Goal: Information Seeking & Learning: Learn about a topic

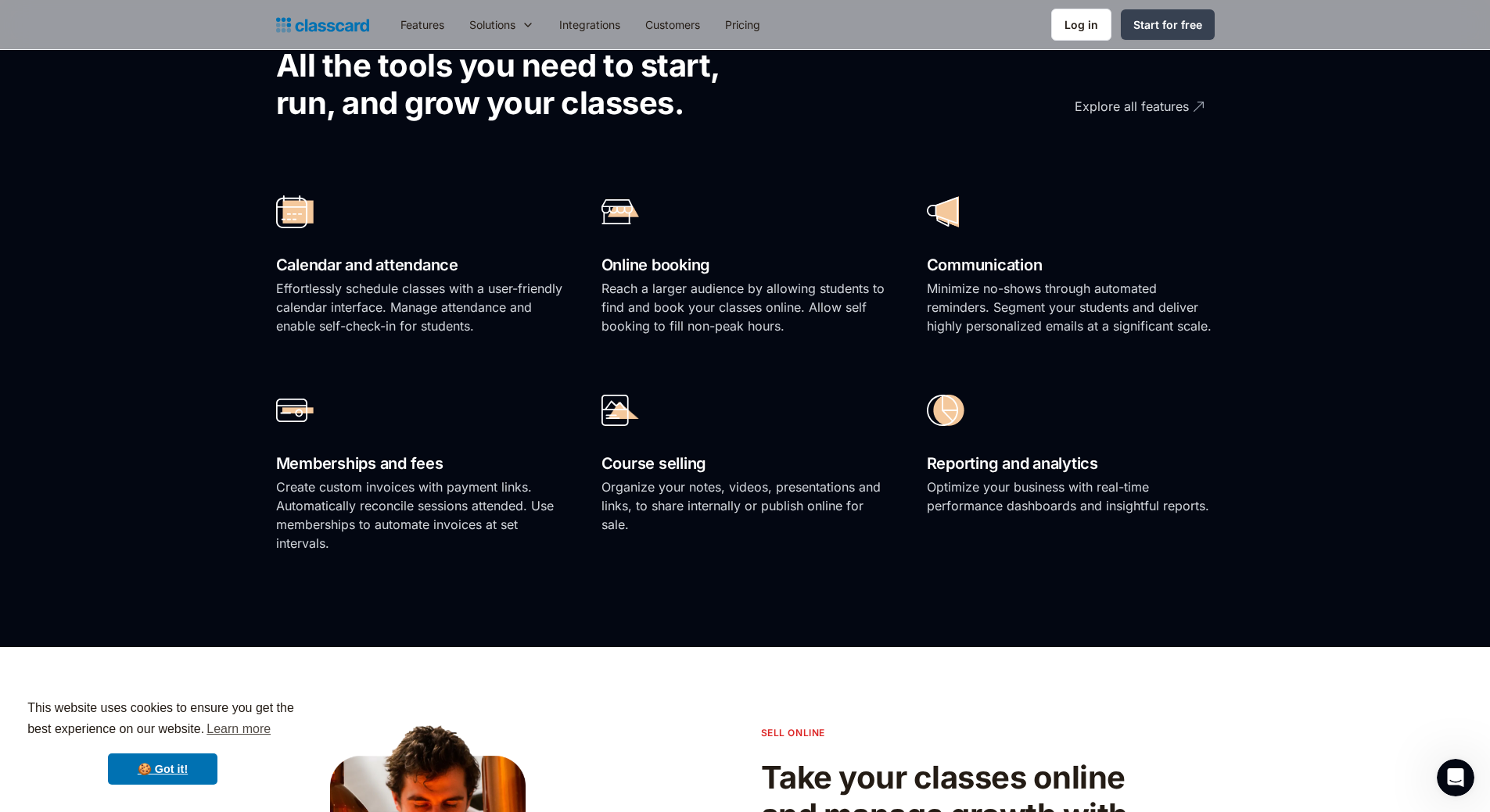
scroll to position [1031, 0]
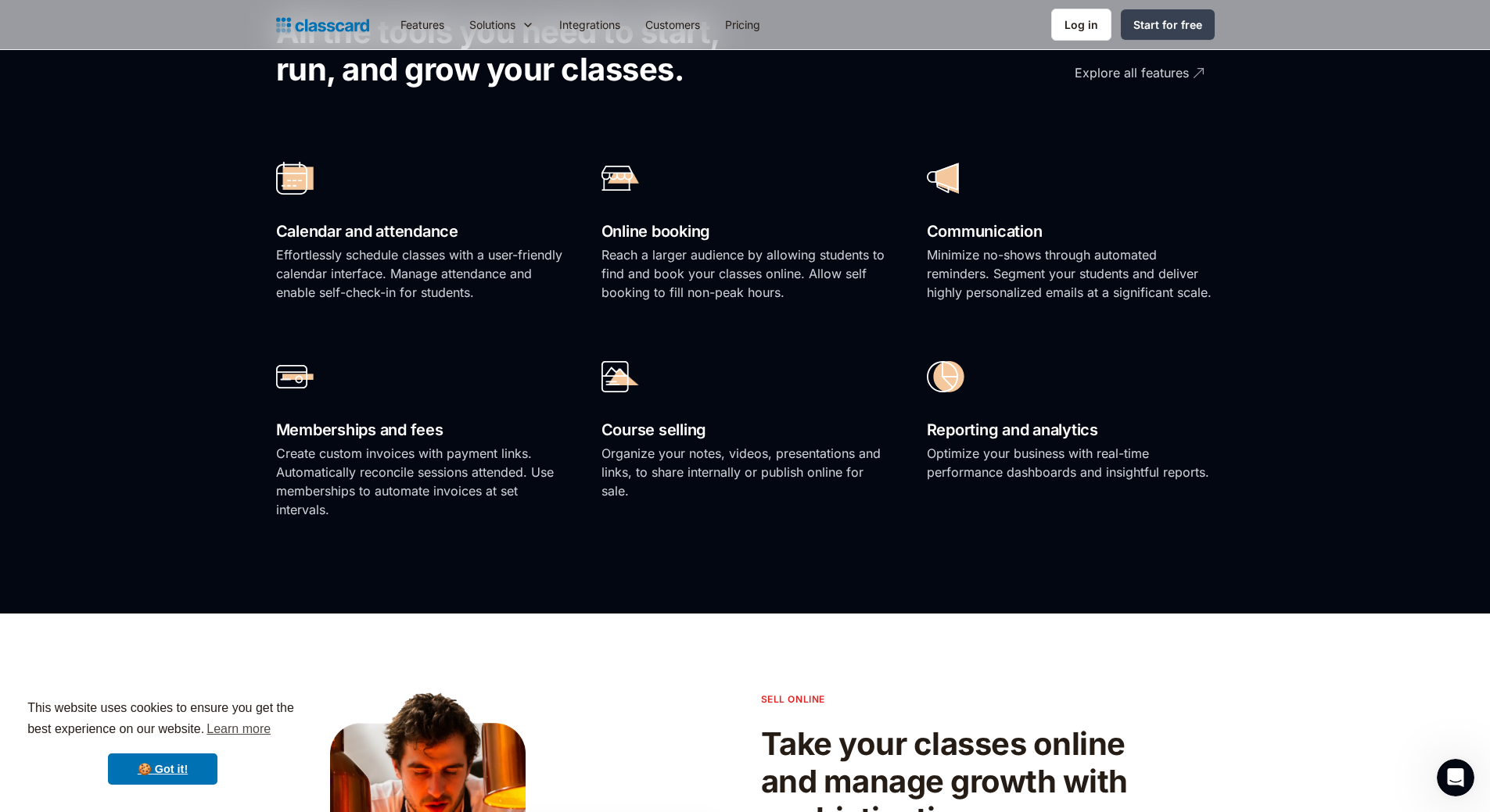
click at [291, 159] on div at bounding box center [419, 178] width 288 height 54
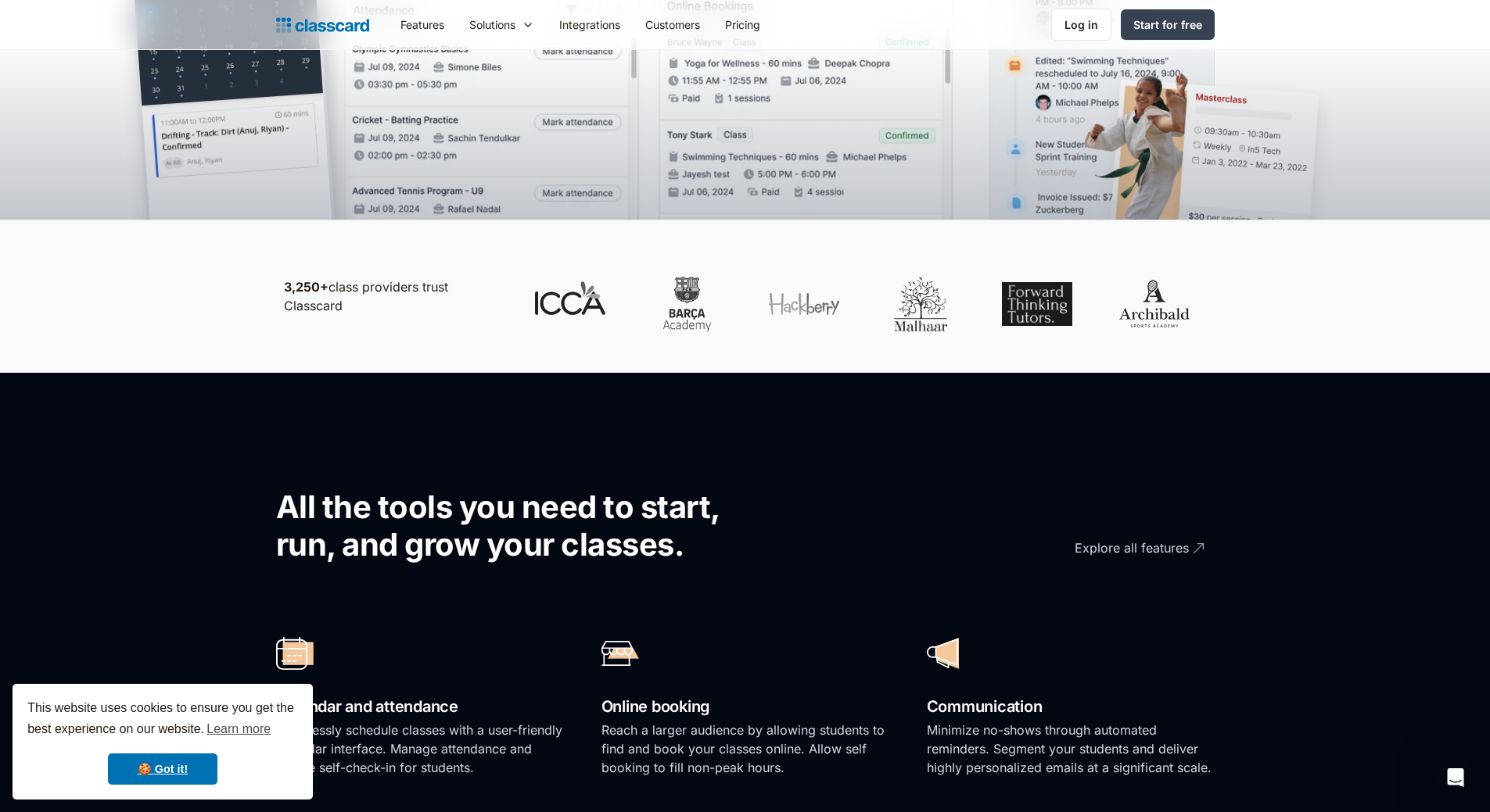
scroll to position [0, 0]
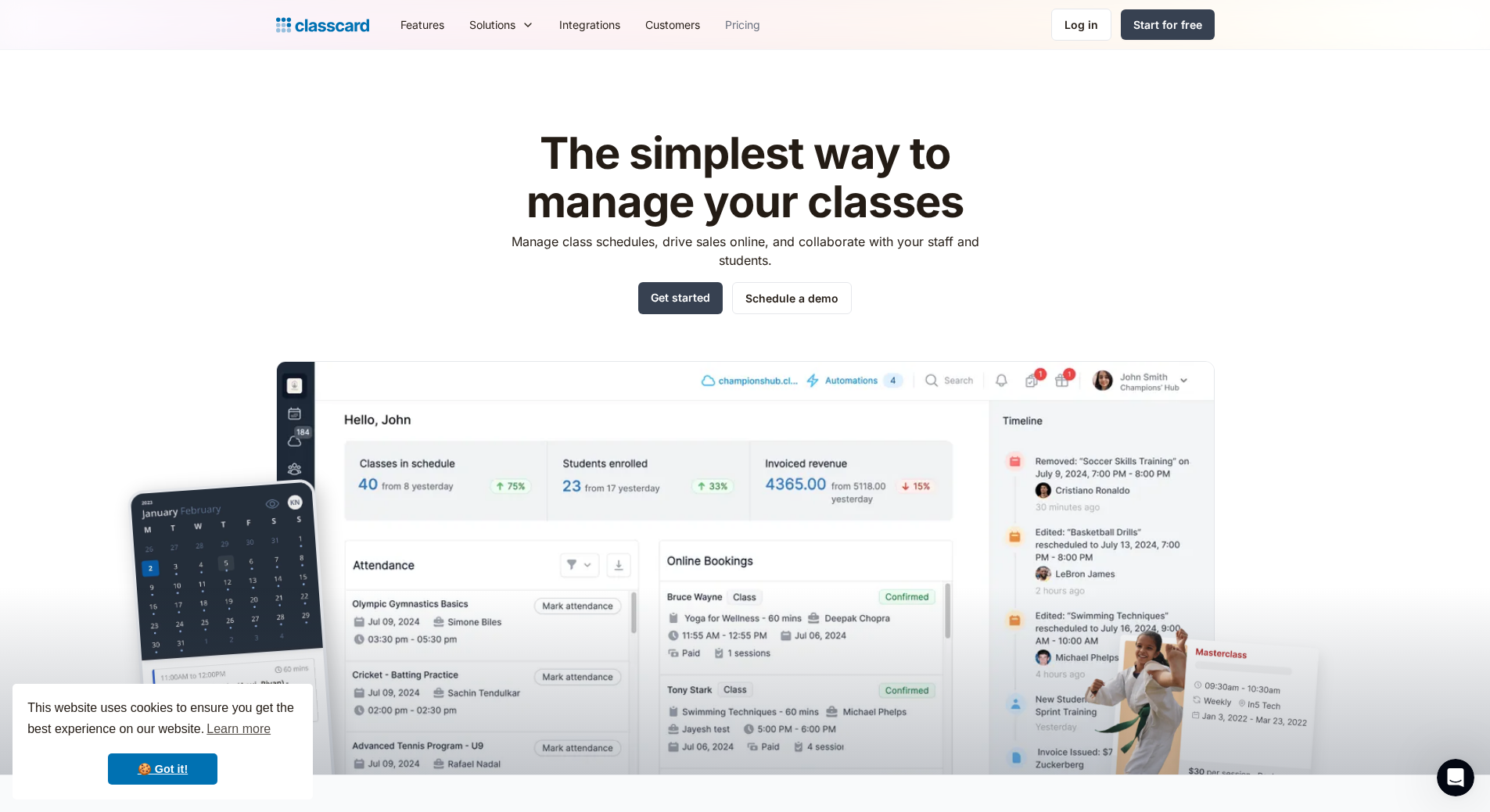
click at [750, 24] on link "Pricing" at bounding box center [742, 24] width 60 height 35
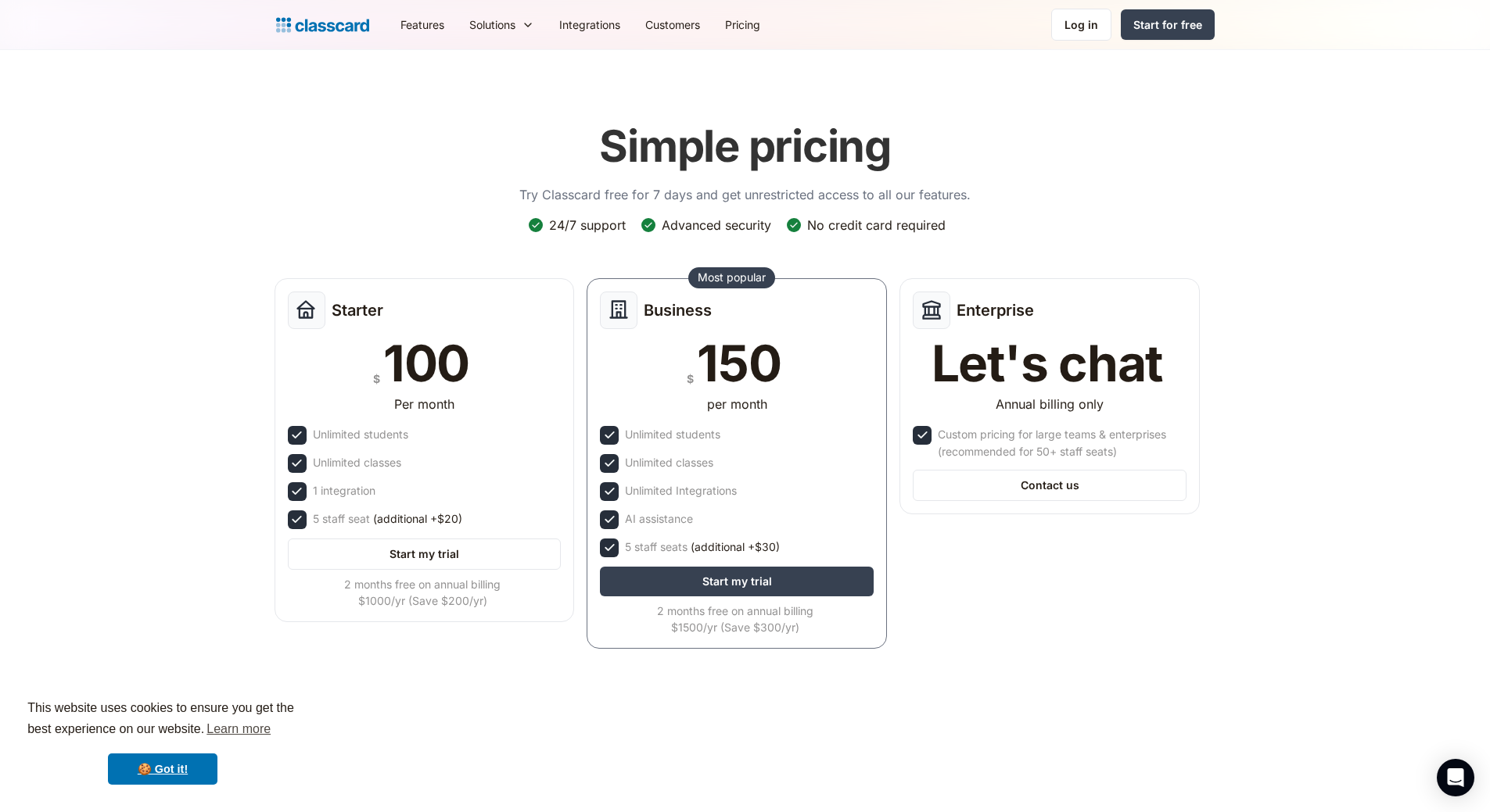
click at [1377, 238] on header "Simple pricing Try Classcard free for 7 days and get unrestricted access to all…" at bounding box center [745, 396] width 1490 height 693
click at [324, 23] on img at bounding box center [322, 25] width 93 height 22
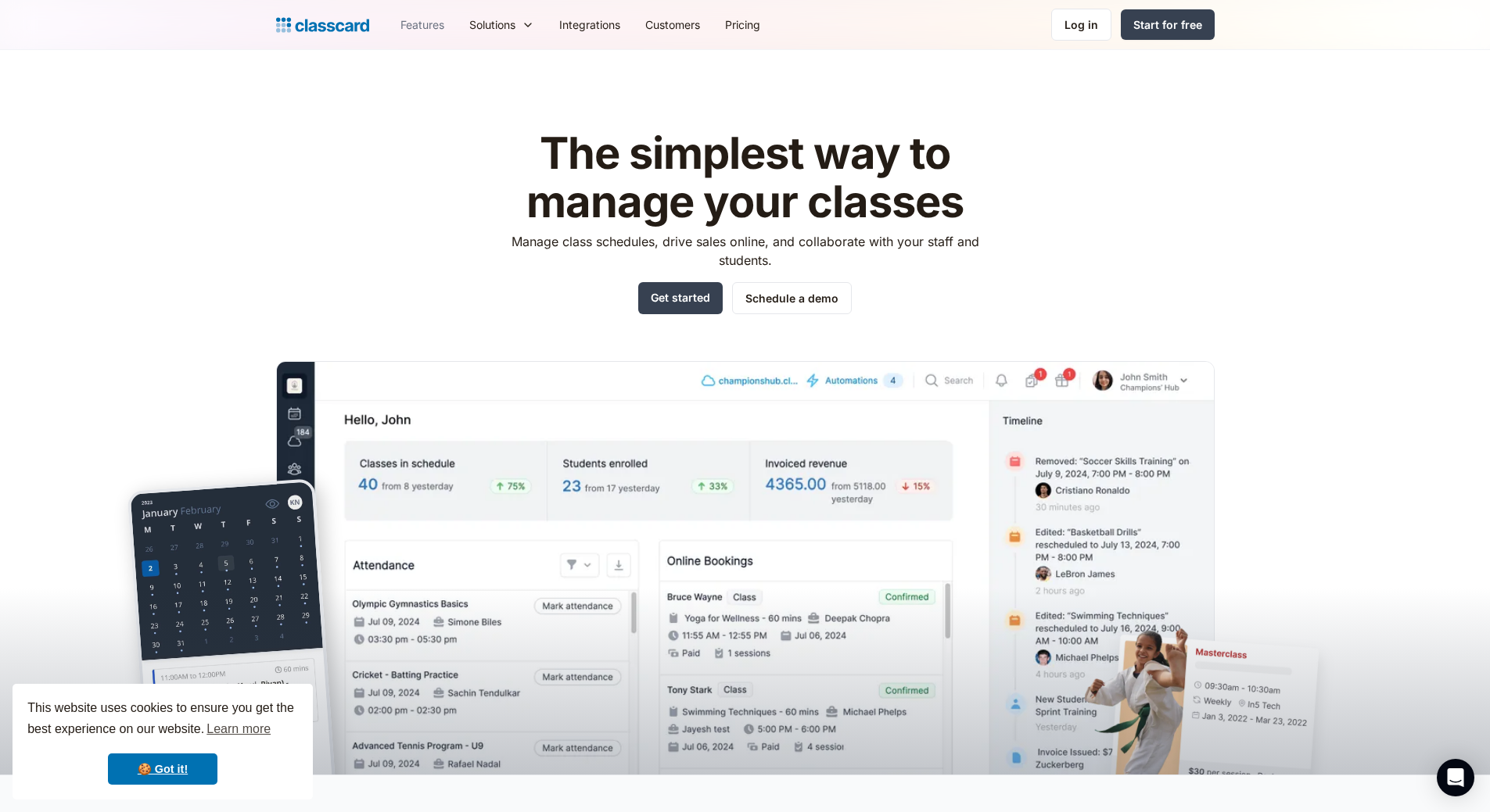
click at [422, 24] on link "Features" at bounding box center [422, 24] width 69 height 35
